Goal: Task Accomplishment & Management: Manage account settings

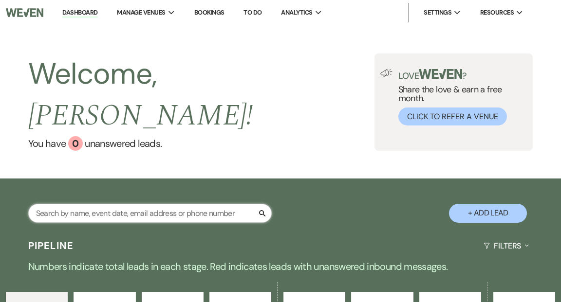
click at [107, 204] on input "text" at bounding box center [149, 213] width 243 height 19
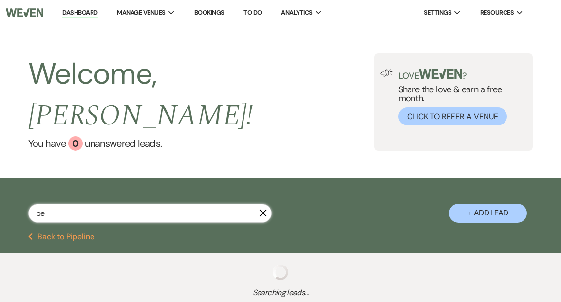
type input "ben"
select select "5"
select select "2"
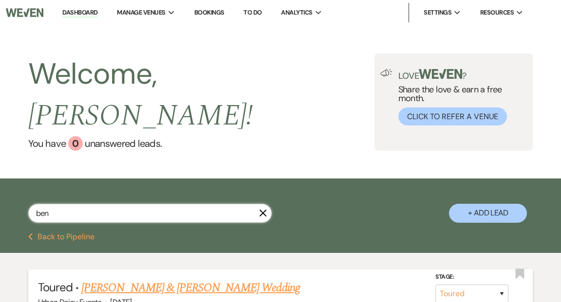
type input "ben"
click at [140, 280] on link "Josie & Ben Torgerson's Wedding" at bounding box center [190, 289] width 218 height 18
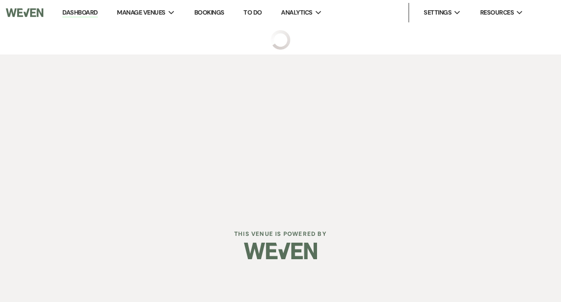
select select "5"
select select "6"
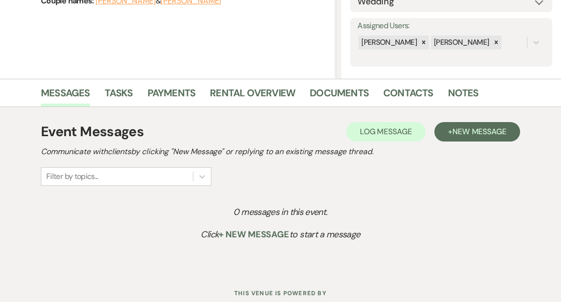
scroll to position [175, 0]
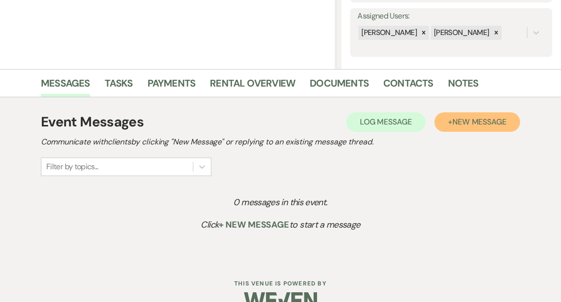
click at [447, 121] on button "+ New Message" at bounding box center [477, 121] width 86 height 19
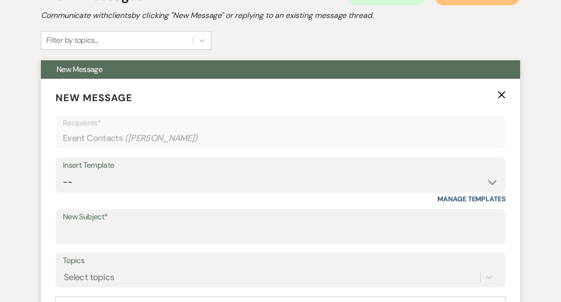
scroll to position [325, 0]
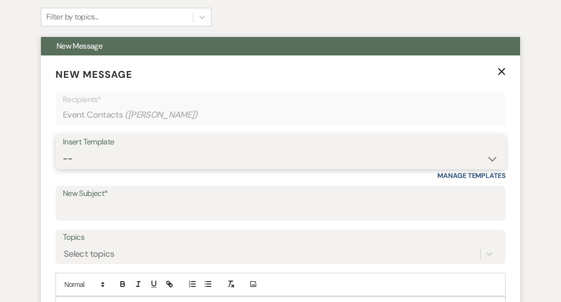
click at [492, 158] on select "-- Payment Past Due Rental Agreement and First Payment Urban Daisy Initial Resp…" at bounding box center [280, 158] width 435 height 19
select select "1275"
click at [63, 149] on select "-- Payment Past Due Rental Agreement and First Payment Urban Daisy Initial Resp…" at bounding box center [280, 158] width 435 height 19
type input "Contract Questions"
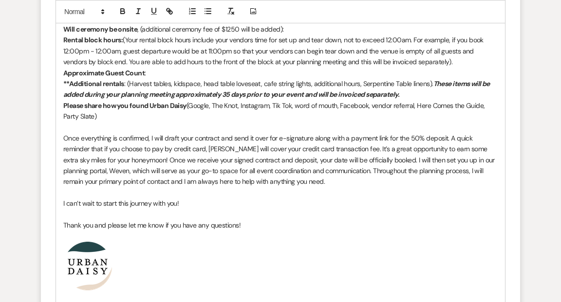
scroll to position [692, 0]
click at [195, 183] on p "Once everything is confirmed, I will draft your contract and send it over for e…" at bounding box center [280, 159] width 434 height 55
click at [64, 203] on p "I can’t wait to start this journey with you!" at bounding box center [280, 203] width 434 height 11
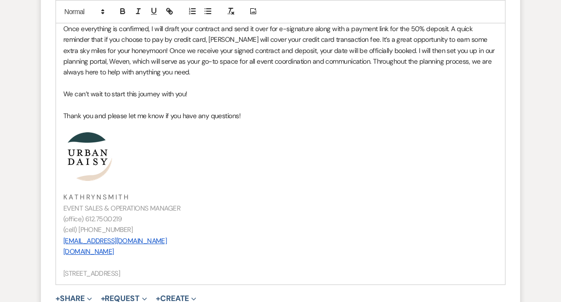
scroll to position [806, 0]
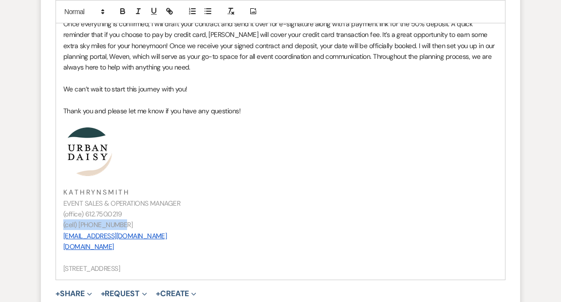
drag, startPoint x: 117, startPoint y: 224, endPoint x: 60, endPoint y: 221, distance: 57.1
click at [60, 221] on div "Hi Josie & Ben! We are so excited to be hosting your wedding! I am sending over…" at bounding box center [280, 48] width 449 height 464
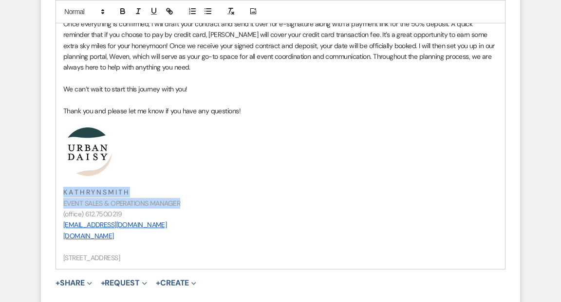
drag, startPoint x: 180, startPoint y: 203, endPoint x: 61, endPoint y: 186, distance: 119.6
click at [61, 186] on div "Hi Josie & Ben! We are so excited to be hosting your wedding! I am sending over…" at bounding box center [280, 42] width 449 height 453
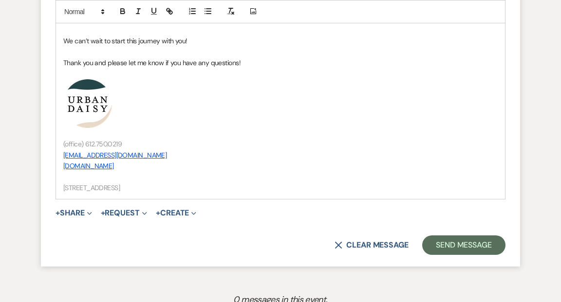
scroll to position [861, 0]
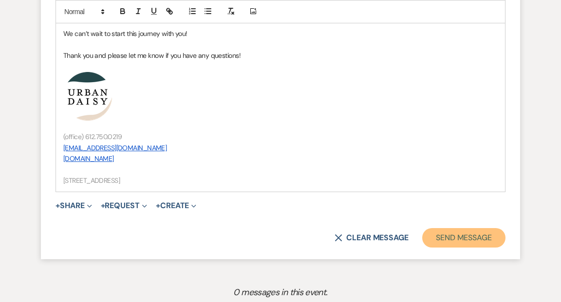
click at [443, 238] on button "Send Message" at bounding box center [463, 237] width 83 height 19
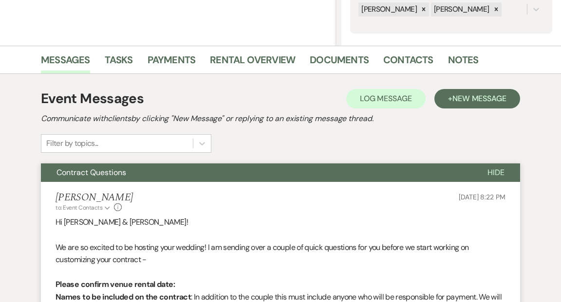
scroll to position [0, 0]
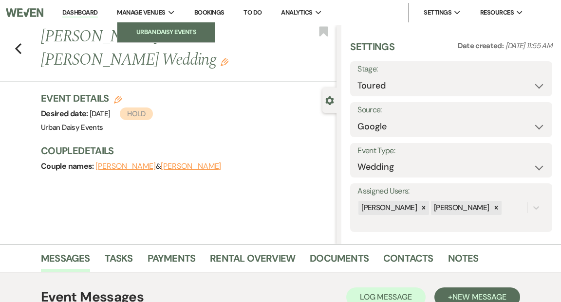
click at [167, 29] on li "Urban Daisy Events" at bounding box center [166, 32] width 88 height 10
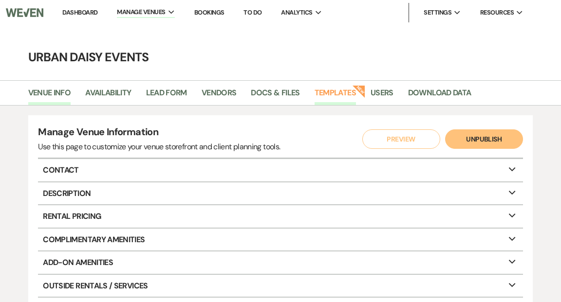
click at [341, 91] on link "Templates" at bounding box center [335, 96] width 41 height 19
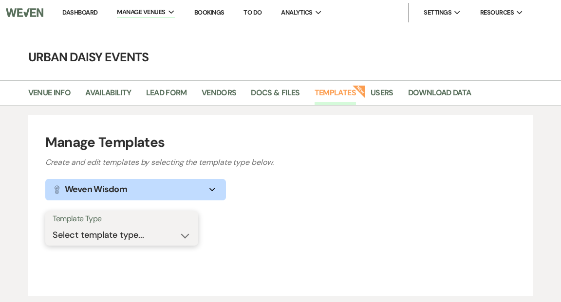
click at [186, 236] on select "Select template type... Task List Message Templates Payment Plan Inventory Item…" at bounding box center [122, 235] width 138 height 19
select select "Message Templates"
click at [53, 226] on select "Select template type... Task List Message Templates Payment Plan Inventory Item…" at bounding box center [122, 235] width 138 height 19
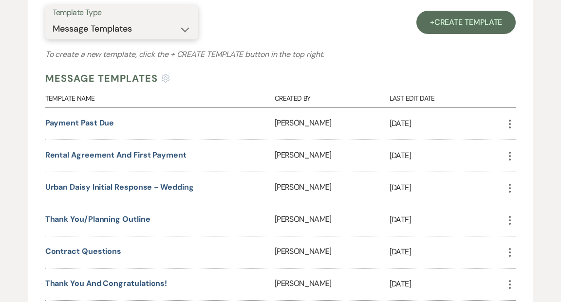
scroll to position [222, 0]
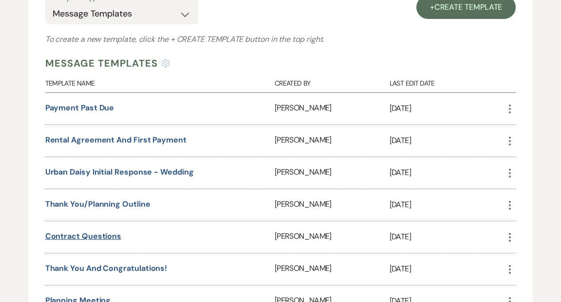
click at [99, 233] on link "Contract Questions" at bounding box center [83, 236] width 76 height 10
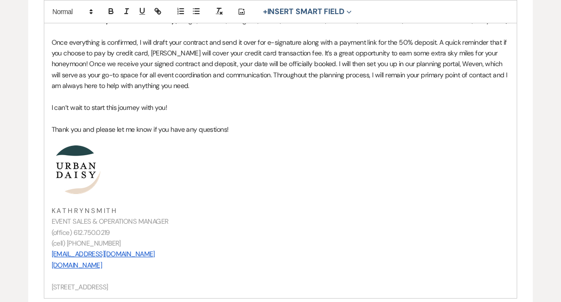
scroll to position [455, 0]
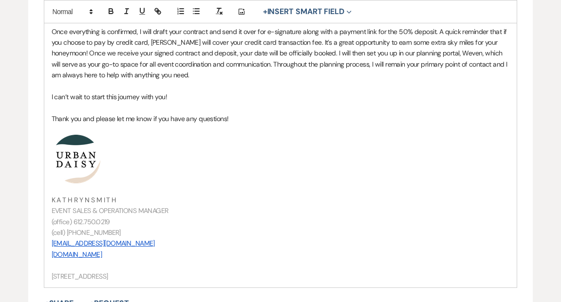
click at [70, 209] on span "EVENT SALES & OPERATIONS MANAGER" at bounding box center [110, 210] width 117 height 9
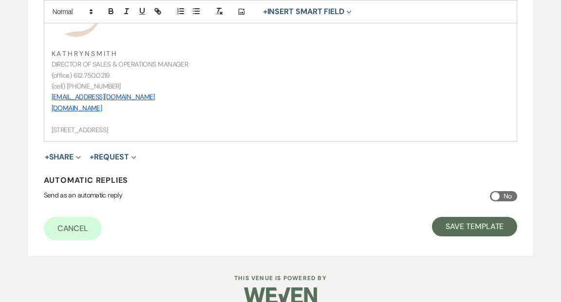
scroll to position [602, 0]
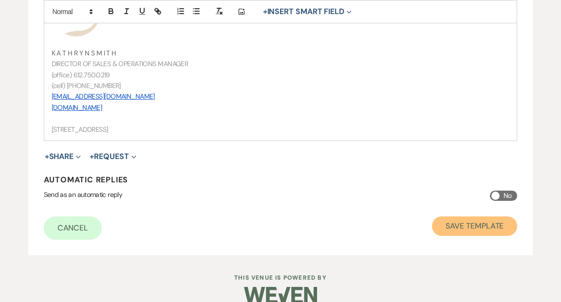
click at [461, 229] on button "Save Template" at bounding box center [474, 226] width 85 height 19
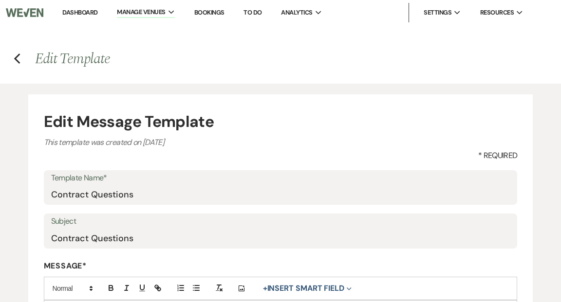
select select "Message Templates"
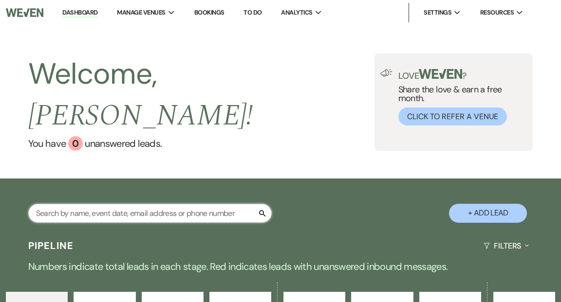
click at [147, 204] on input "text" at bounding box center [149, 213] width 243 height 19
type input "ben and [PERSON_NAME]"
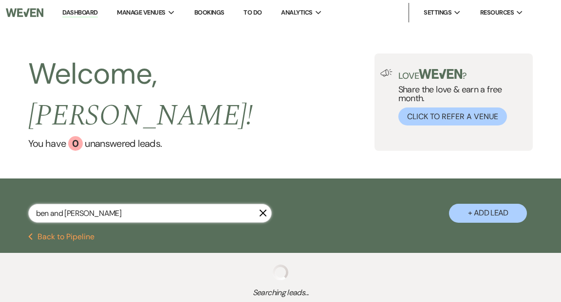
select select "5"
select select "2"
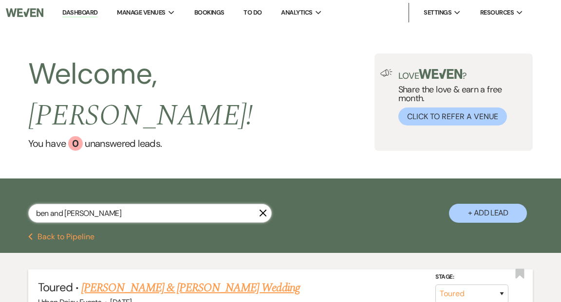
type input "ben and [PERSON_NAME]"
click at [172, 280] on link "[PERSON_NAME] & [PERSON_NAME] Wedding" at bounding box center [190, 289] width 218 height 18
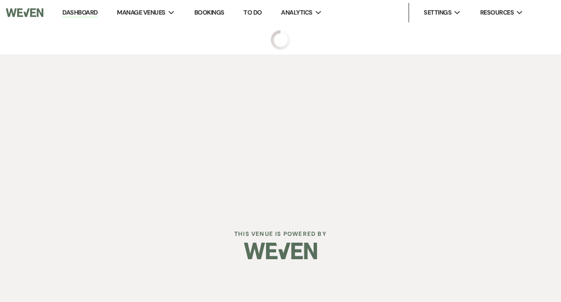
select select "5"
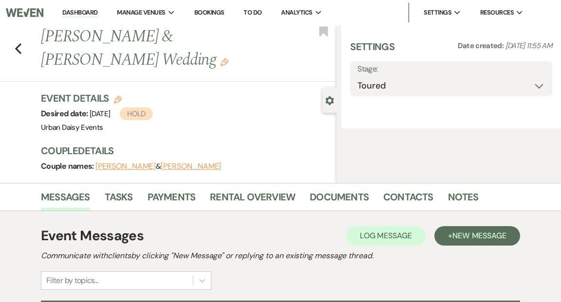
select select "6"
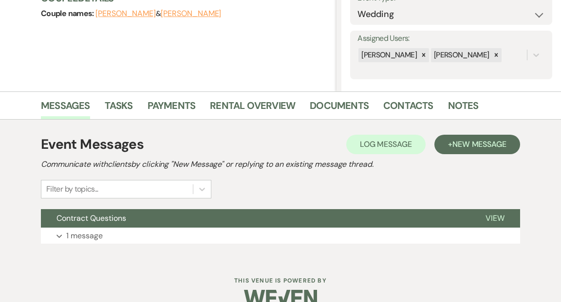
scroll to position [171, 0]
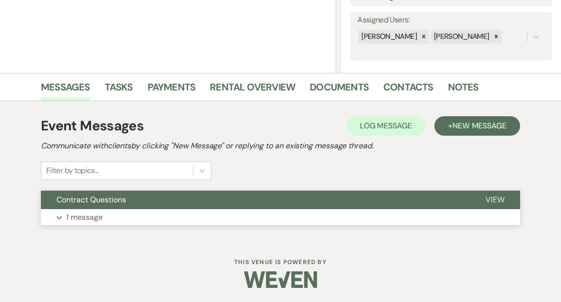
click at [498, 196] on span "View" at bounding box center [494, 200] width 19 height 10
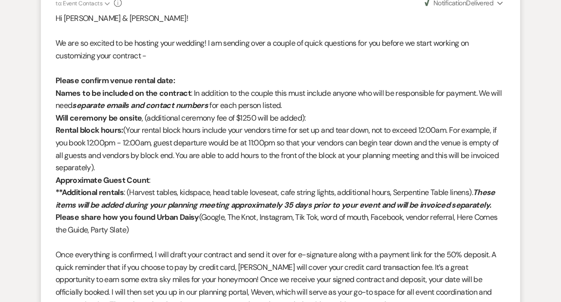
scroll to position [0, 0]
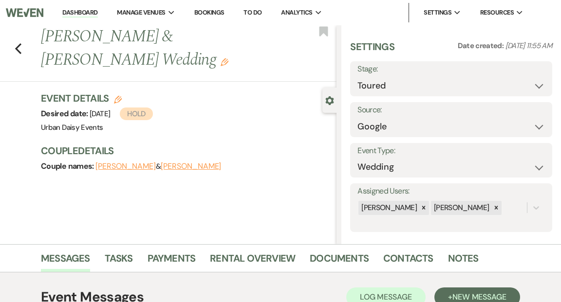
click at [91, 9] on link "Dashboard" at bounding box center [79, 12] width 35 height 9
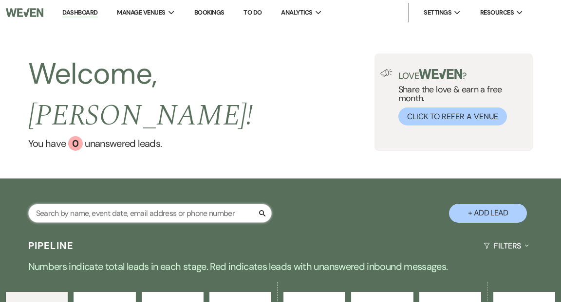
click at [83, 204] on input "text" at bounding box center [149, 213] width 243 height 19
type input "beh"
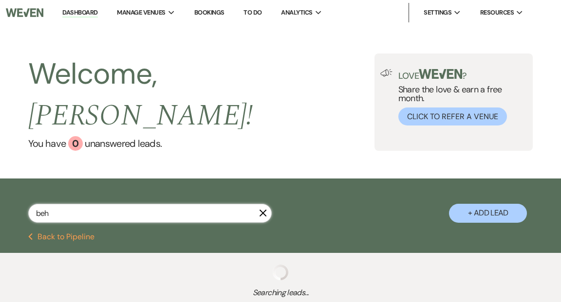
select select "5"
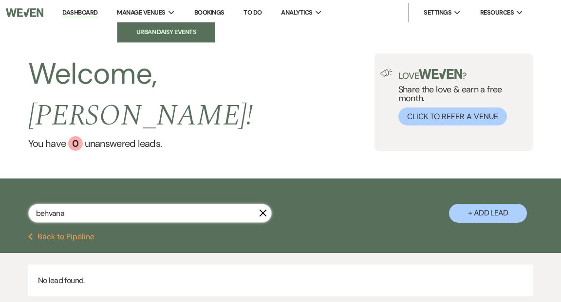
type input "behvana"
click at [150, 28] on li "Urban Daisy Events" at bounding box center [166, 32] width 88 height 10
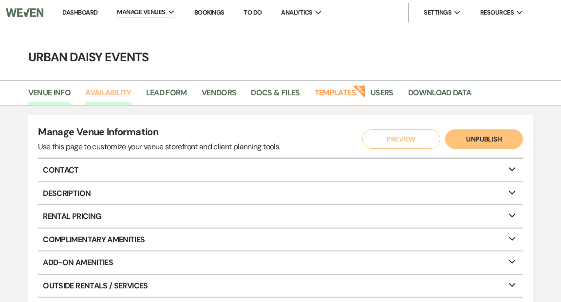
click at [103, 89] on link "Availability" at bounding box center [108, 96] width 46 height 19
select select "2"
select select "2026"
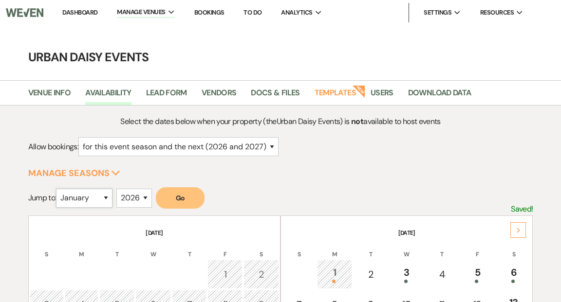
click at [108, 195] on select "January February March April May June July August September October November De…" at bounding box center [84, 198] width 56 height 19
select select "5"
click at [58, 189] on select "January February March April May June July August September October November De…" at bounding box center [84, 198] width 56 height 19
click at [180, 202] on button "Go" at bounding box center [180, 197] width 49 height 21
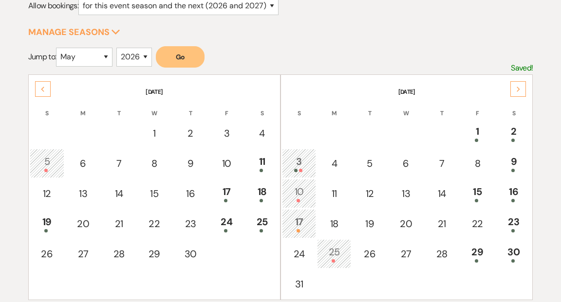
scroll to position [143, 0]
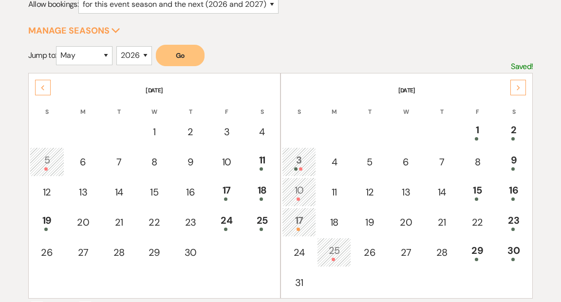
click at [298, 224] on div "17" at bounding box center [298, 222] width 23 height 18
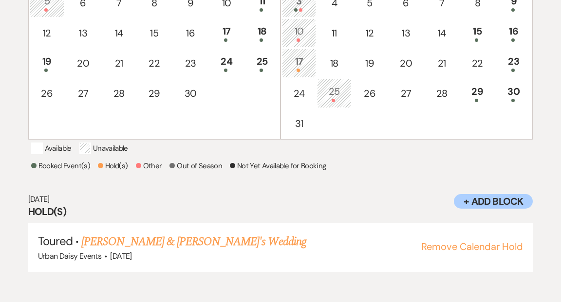
scroll to position [302, 0]
click at [225, 249] on link "[PERSON_NAME] & [PERSON_NAME]'s Wedding" at bounding box center [193, 242] width 225 height 18
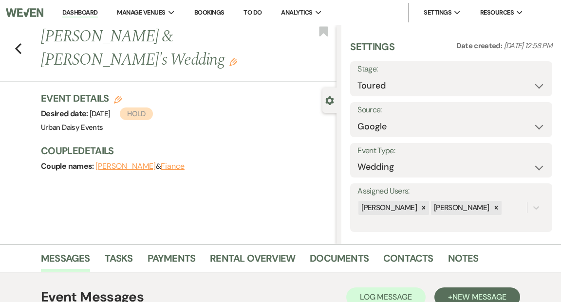
scroll to position [2, 0]
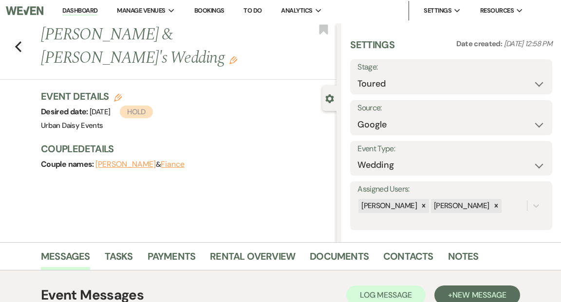
click at [90, 11] on link "Dashboard" at bounding box center [79, 10] width 35 height 9
